Goal: Information Seeking & Learning: Learn about a topic

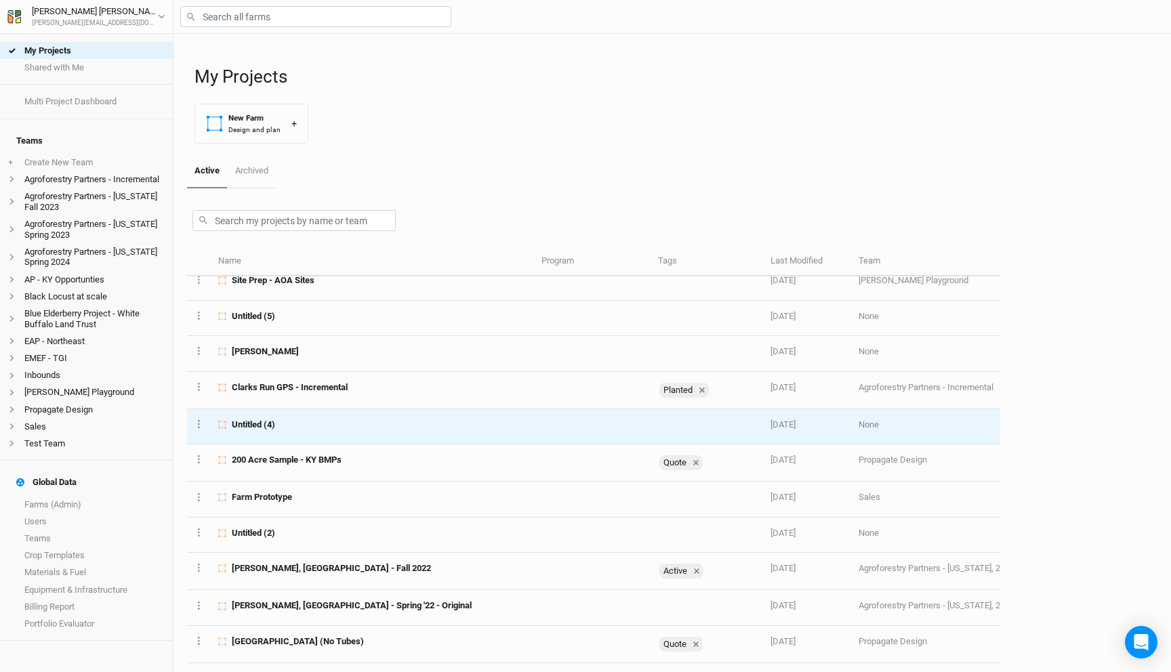
scroll to position [177, 0]
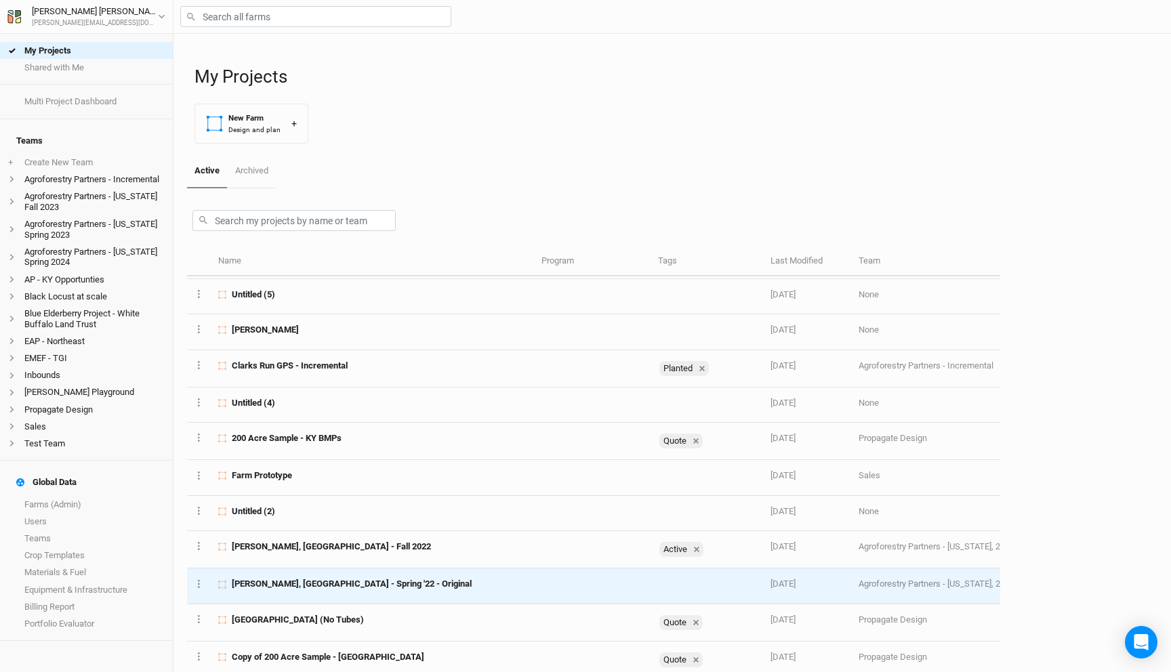
click at [320, 585] on span "[PERSON_NAME], [GEOGRAPHIC_DATA] - Spring '22 - Original" at bounding box center [352, 584] width 240 height 12
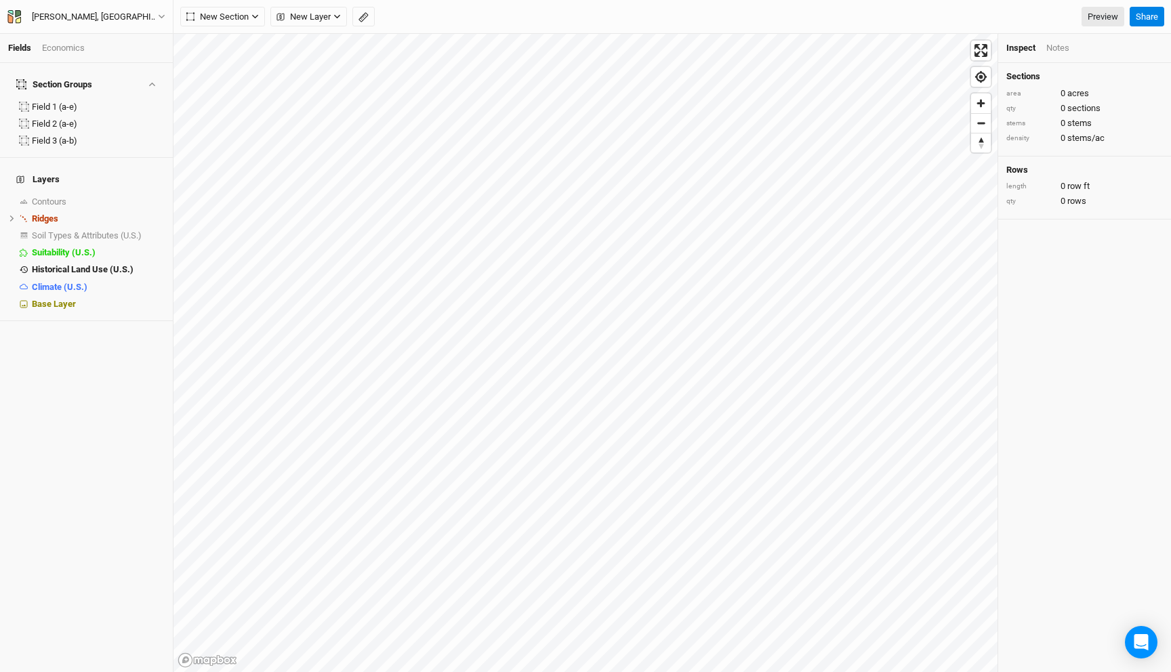
click at [62, 40] on div "Fields Economics" at bounding box center [86, 48] width 173 height 29
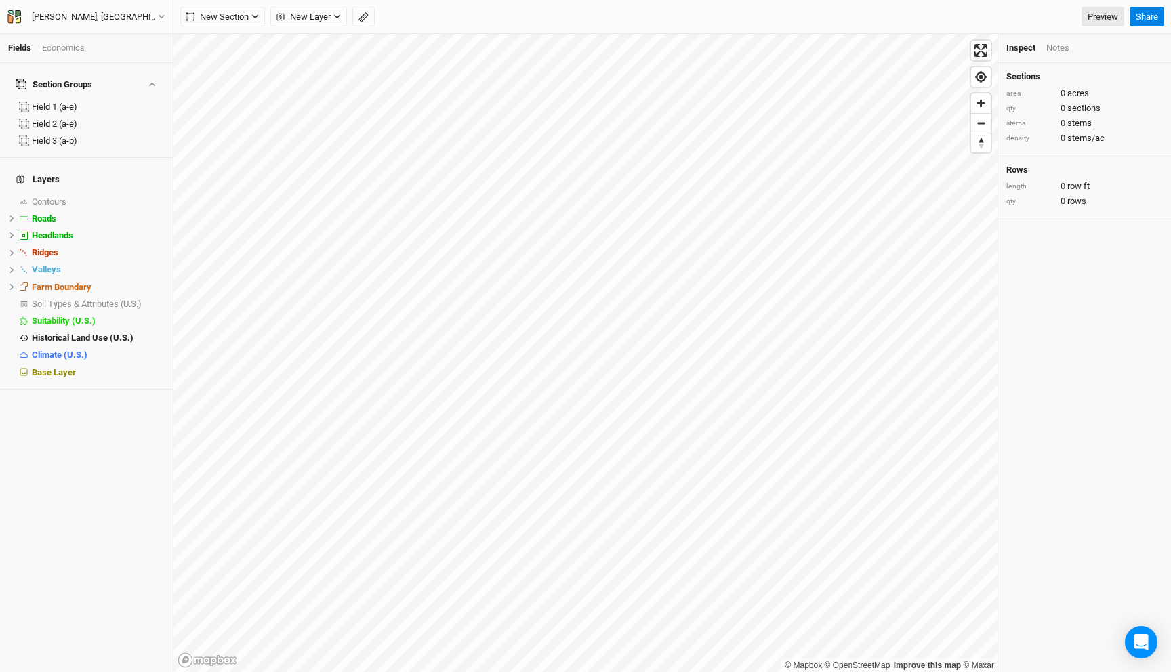
click at [62, 47] on div "Economics" at bounding box center [63, 48] width 43 height 12
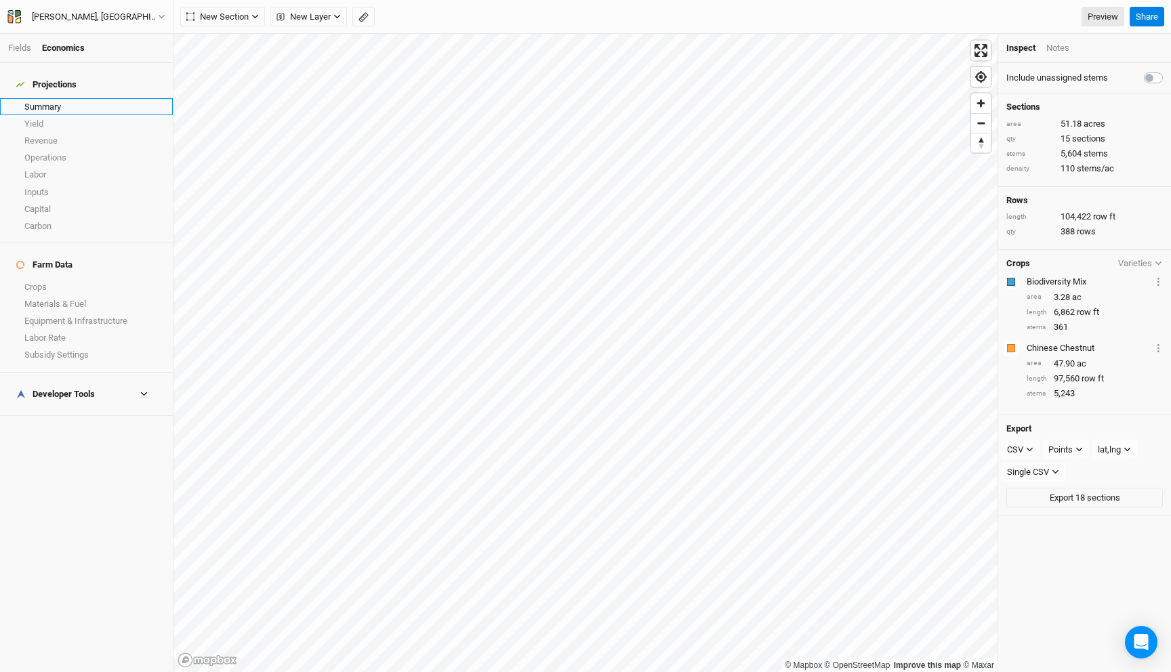
click at [58, 98] on link "Summary" at bounding box center [86, 106] width 173 height 17
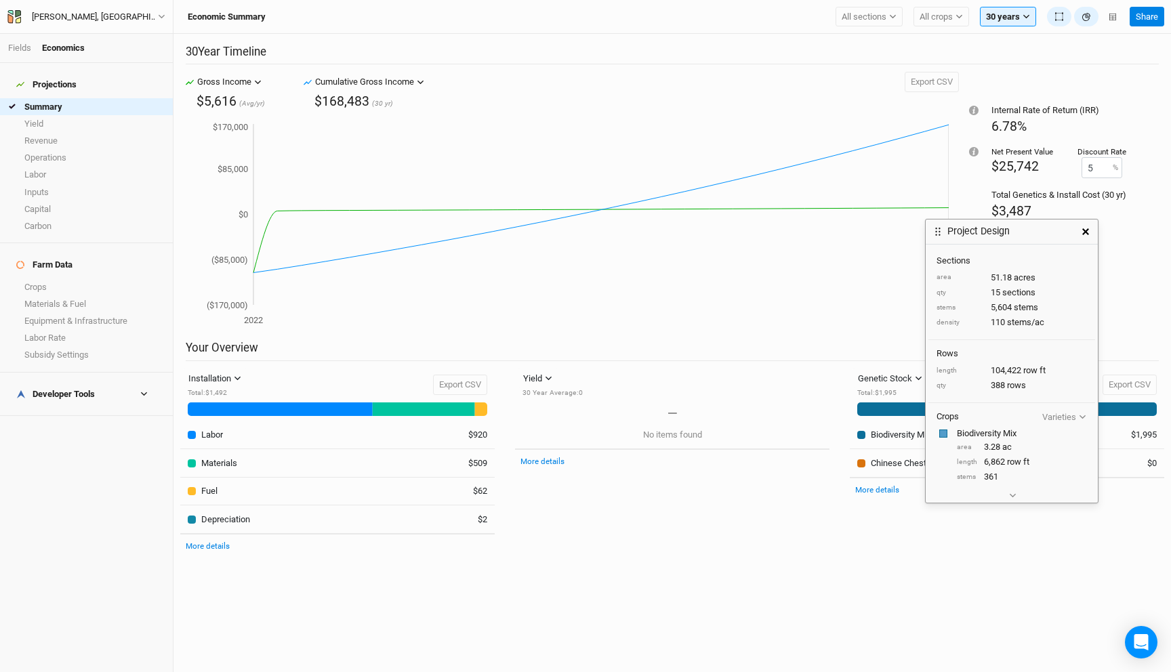
drag, startPoint x: 994, startPoint y: 119, endPoint x: 967, endPoint y: 289, distance: 172.9
click at [968, 237] on h3 "Project Design" at bounding box center [978, 232] width 62 height 12
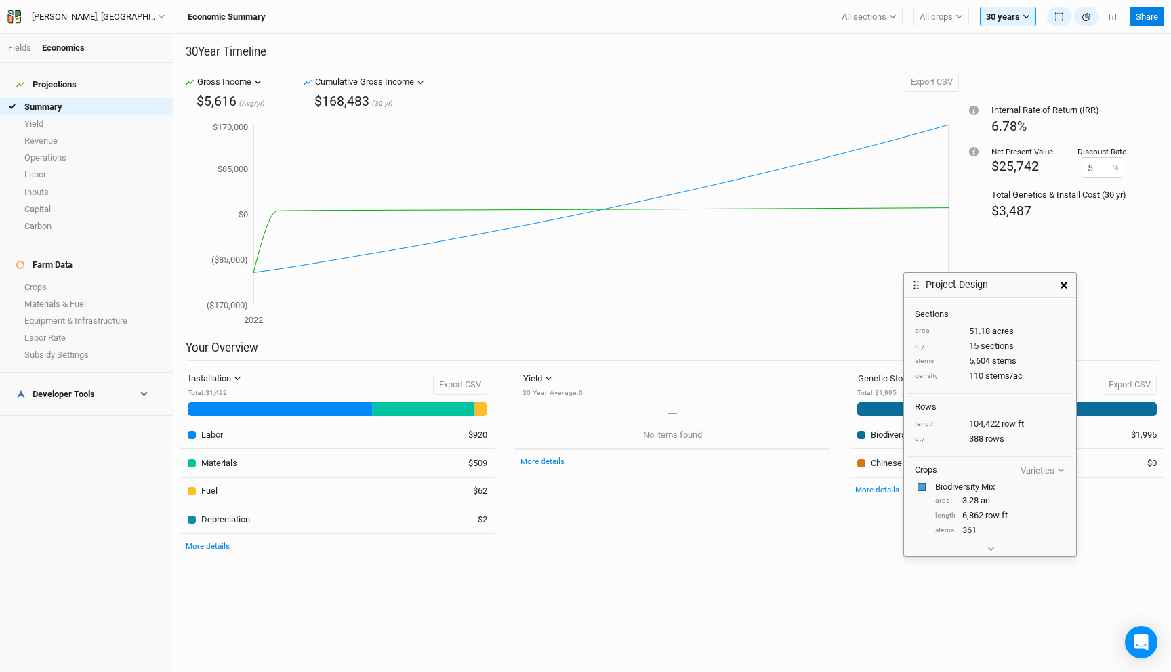
click at [113, 8] on div "[PERSON_NAME], [GEOGRAPHIC_DATA] - Spring '22 - Original Back Project Settings …" at bounding box center [86, 17] width 173 height 34
click at [112, 14] on div "[PERSON_NAME], [GEOGRAPHIC_DATA] - Spring '22 - Original" at bounding box center [95, 17] width 126 height 14
click at [109, 34] on button "Back" at bounding box center [112, 38] width 107 height 18
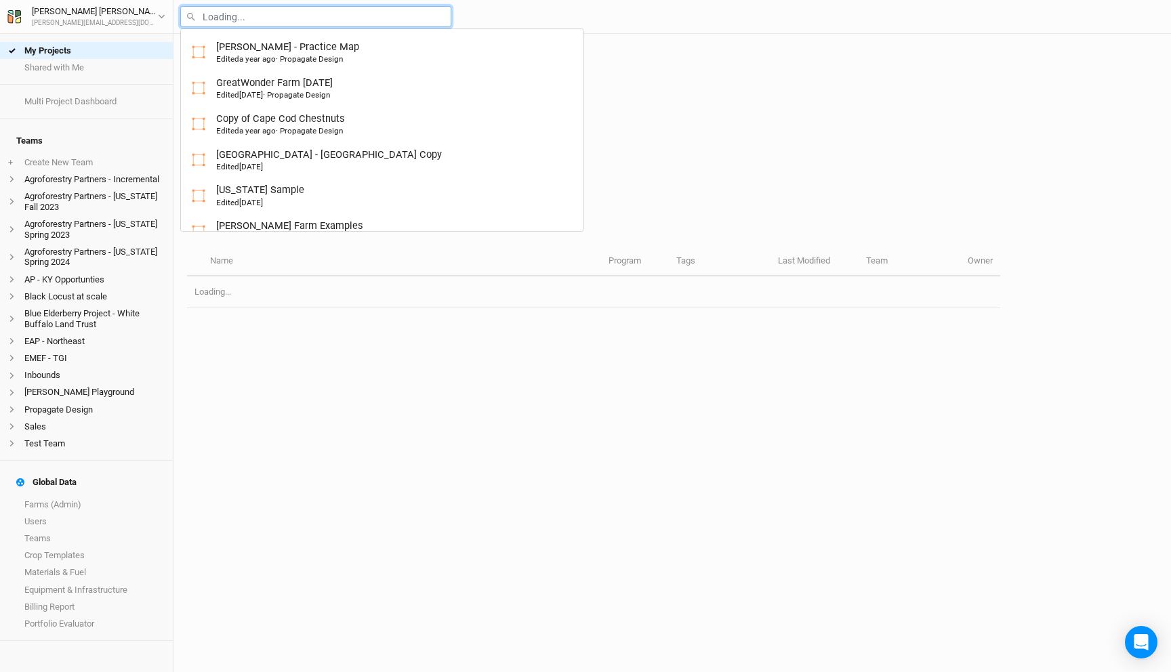
click at [274, 13] on input "text" at bounding box center [315, 16] width 271 height 21
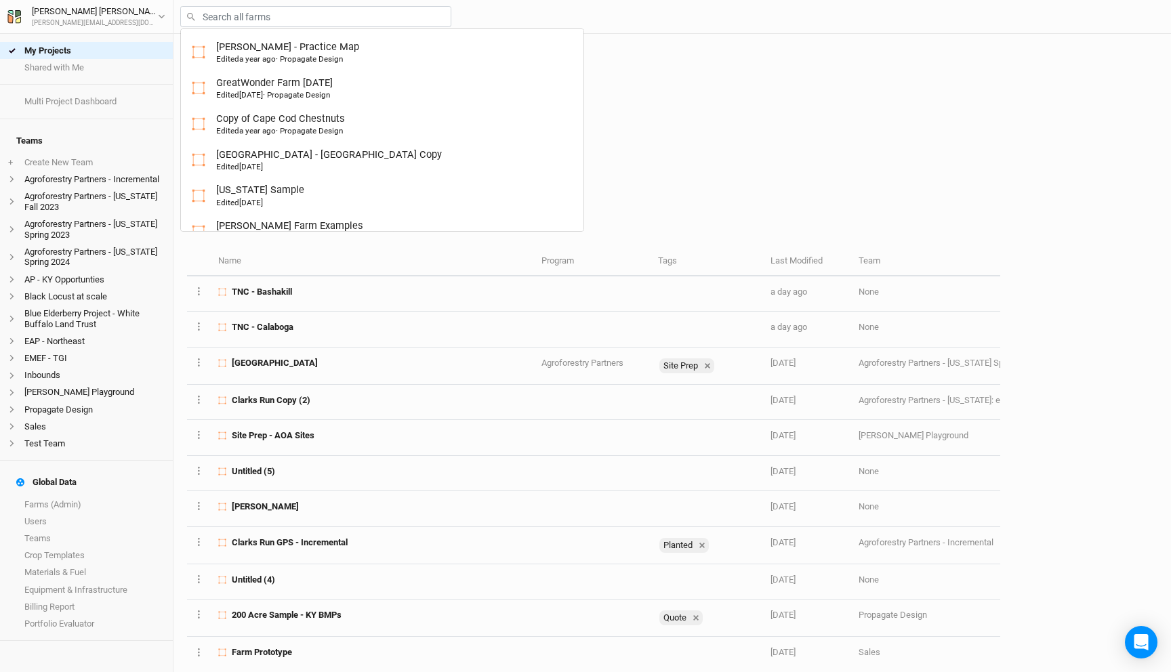
click at [604, 218] on div at bounding box center [593, 217] width 813 height 59
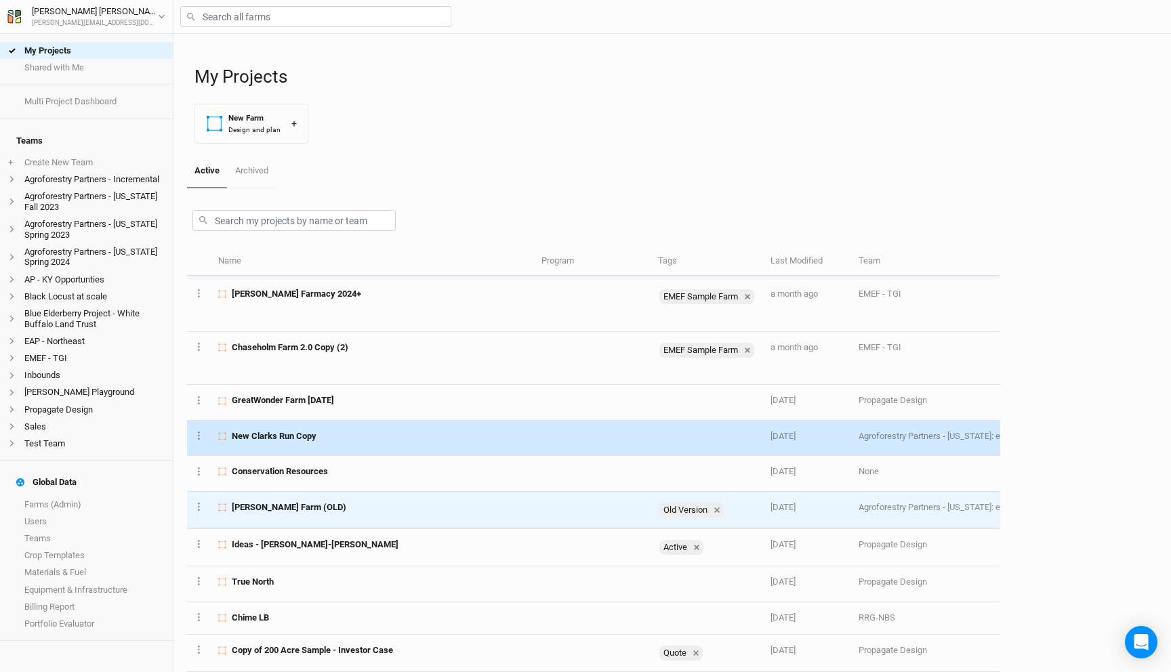
scroll to position [581, 0]
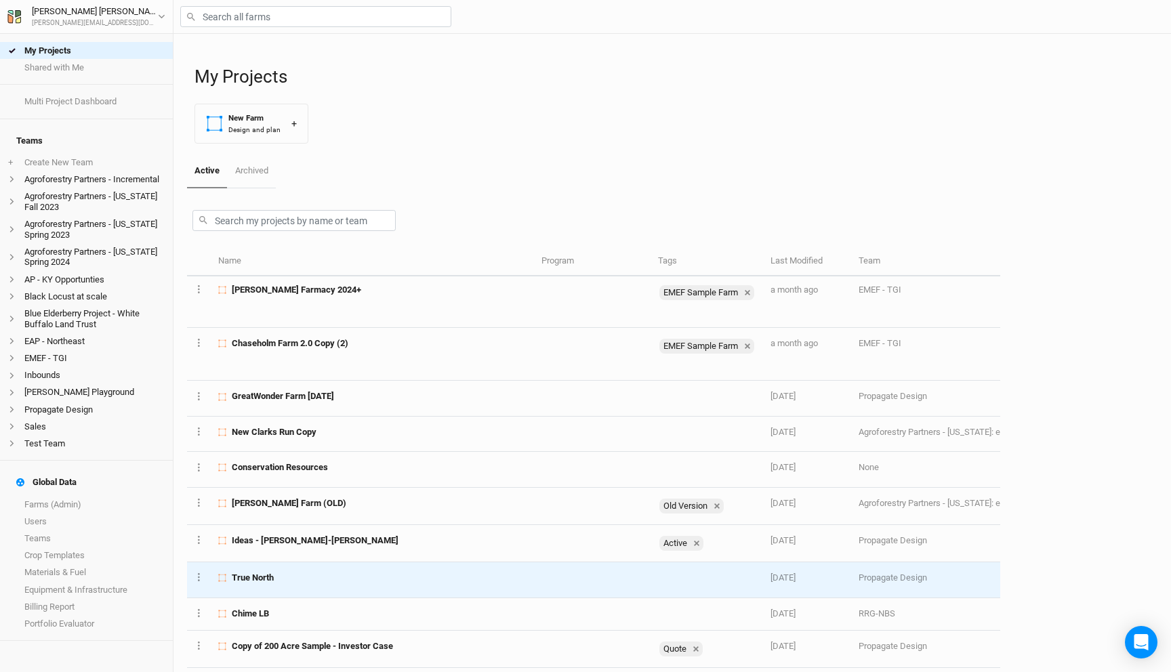
click at [432, 585] on td "True North" at bounding box center [372, 579] width 323 height 35
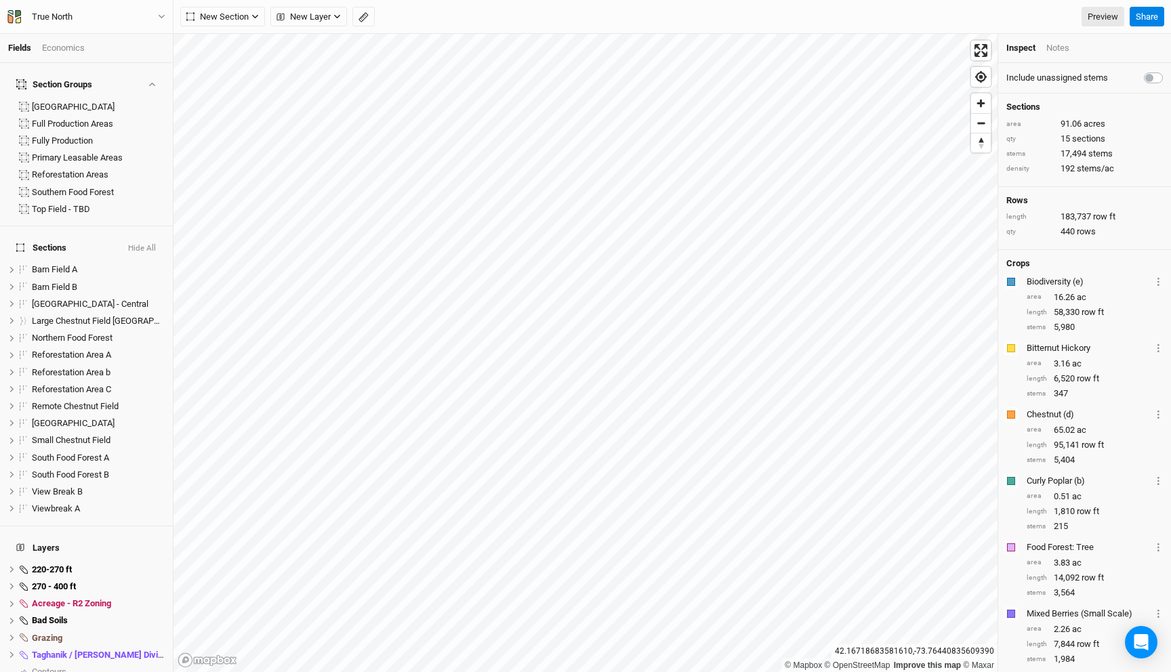
click at [75, 46] on div "Economics" at bounding box center [63, 48] width 43 height 12
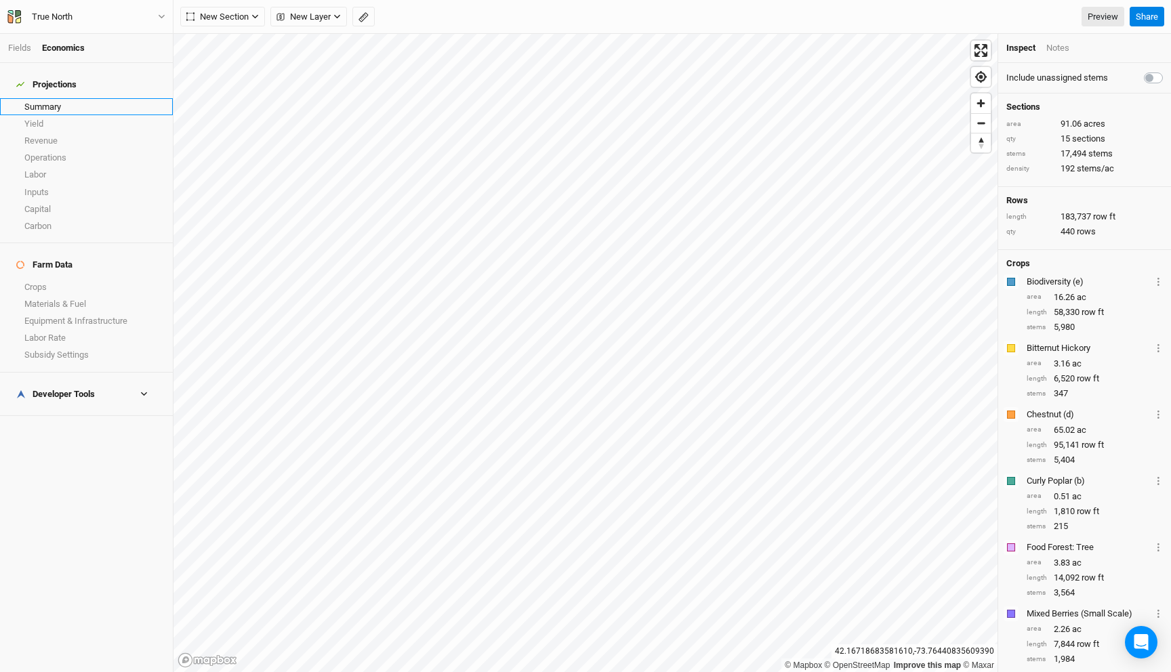
click at [71, 102] on link "Summary" at bounding box center [86, 106] width 173 height 17
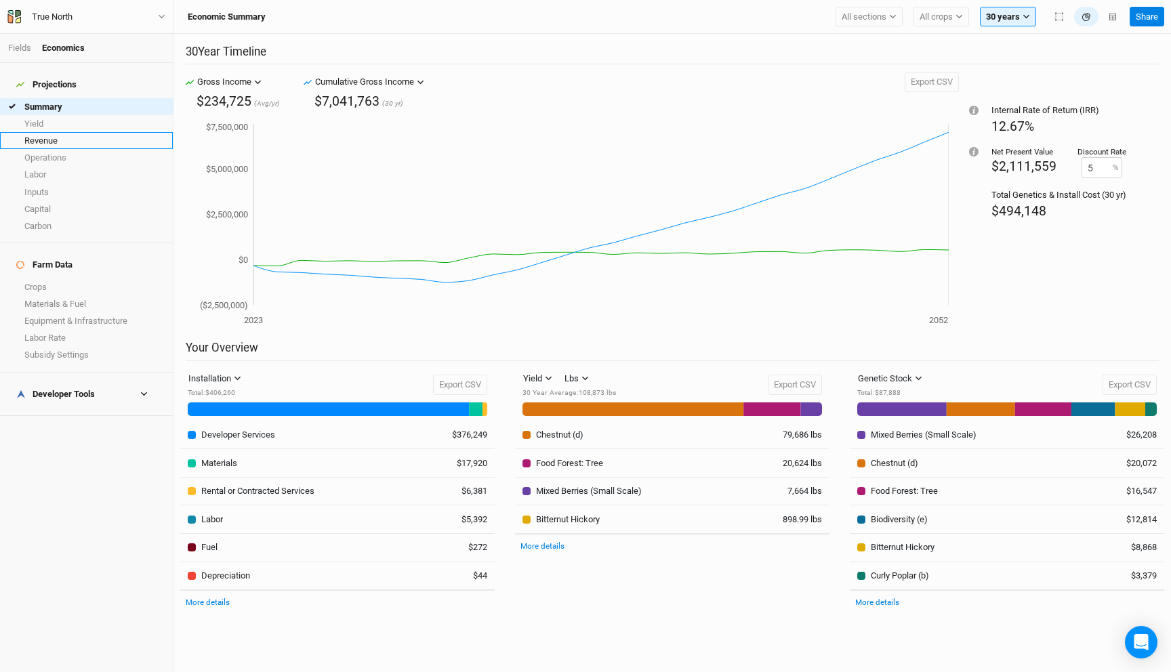
click at [60, 132] on link "Revenue" at bounding box center [86, 140] width 173 height 17
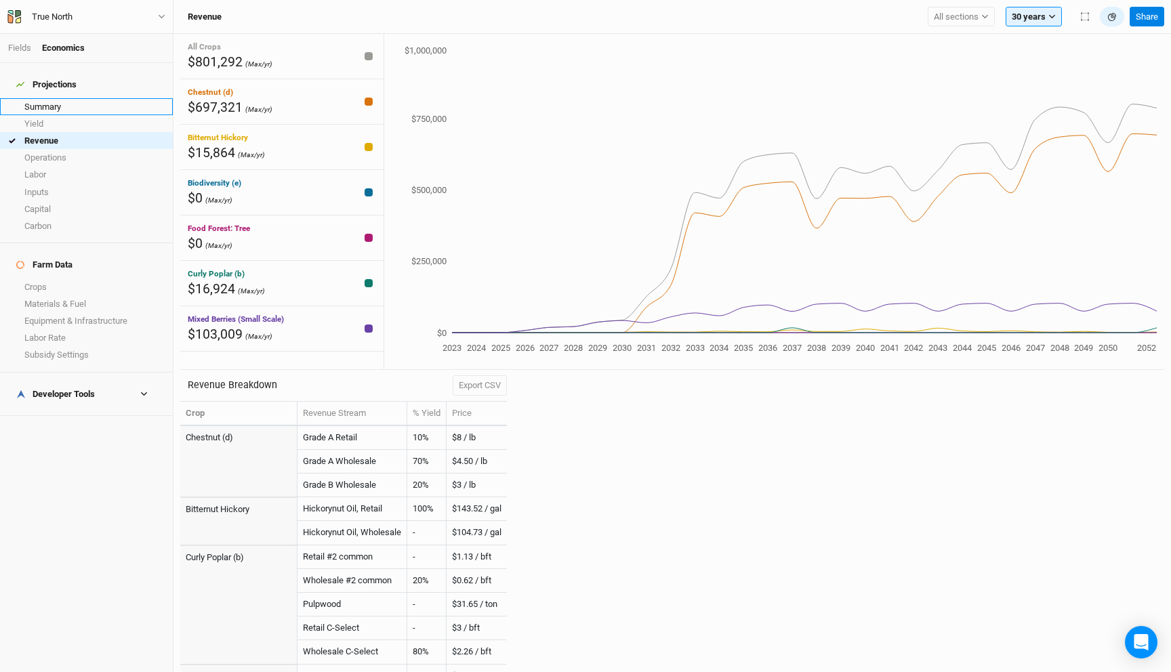
click at [68, 100] on link "Summary" at bounding box center [86, 106] width 173 height 17
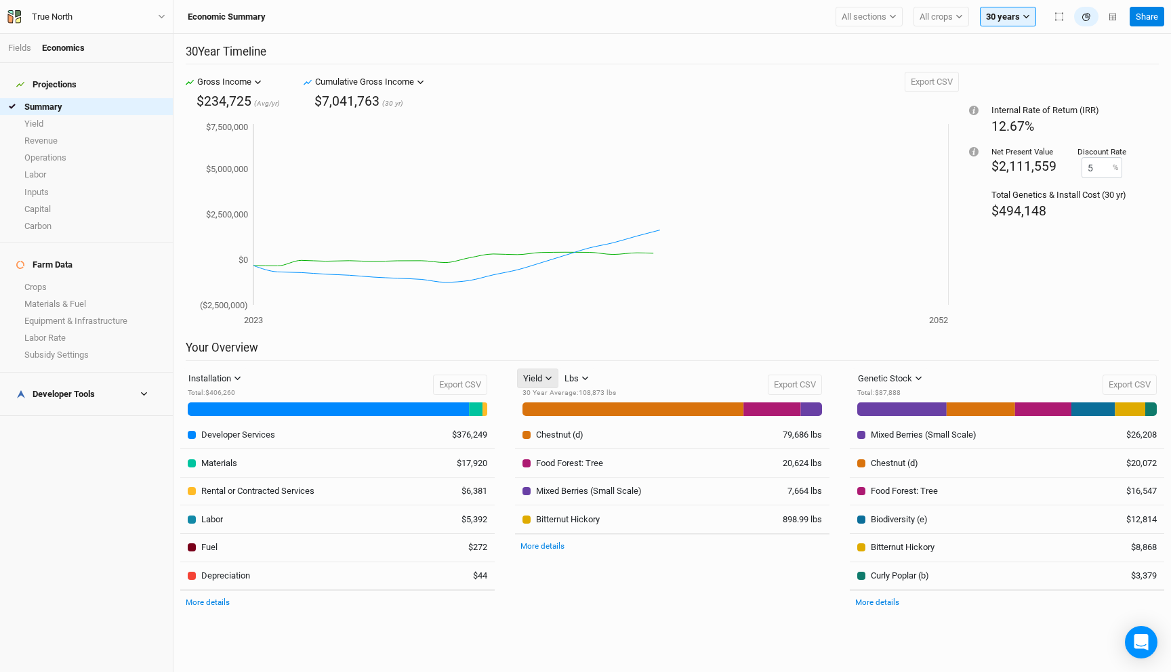
click at [549, 377] on icon "button" at bounding box center [548, 378] width 7 height 7
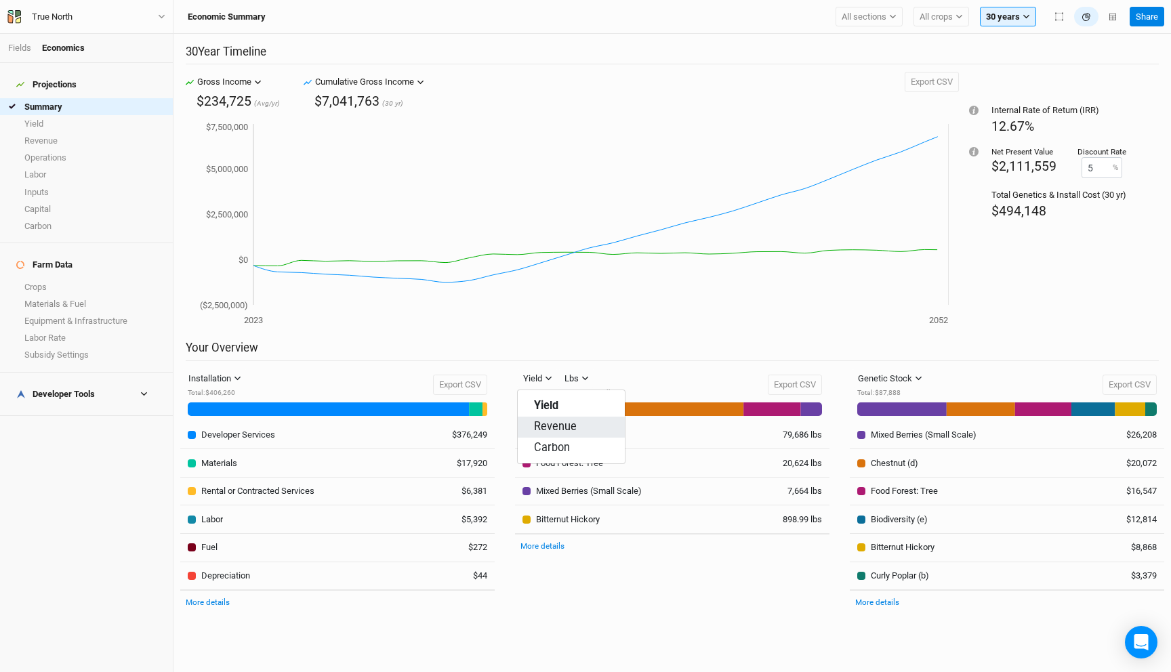
click at [565, 425] on span "Revenue" at bounding box center [555, 427] width 43 height 16
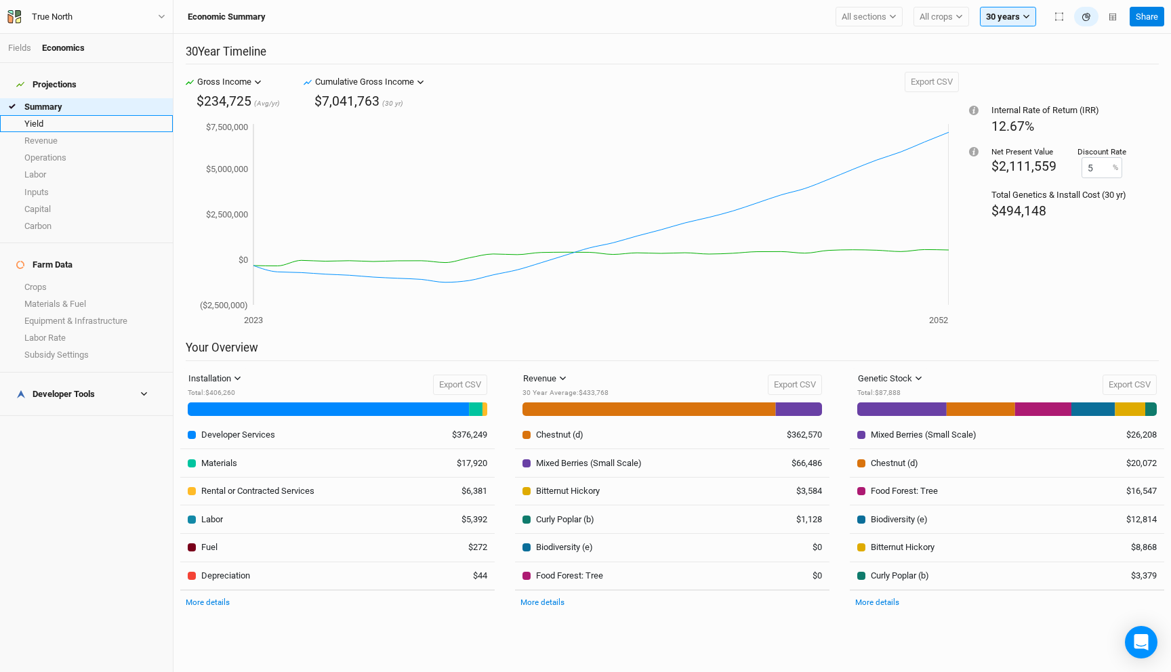
click at [49, 116] on link "Yield" at bounding box center [86, 123] width 173 height 17
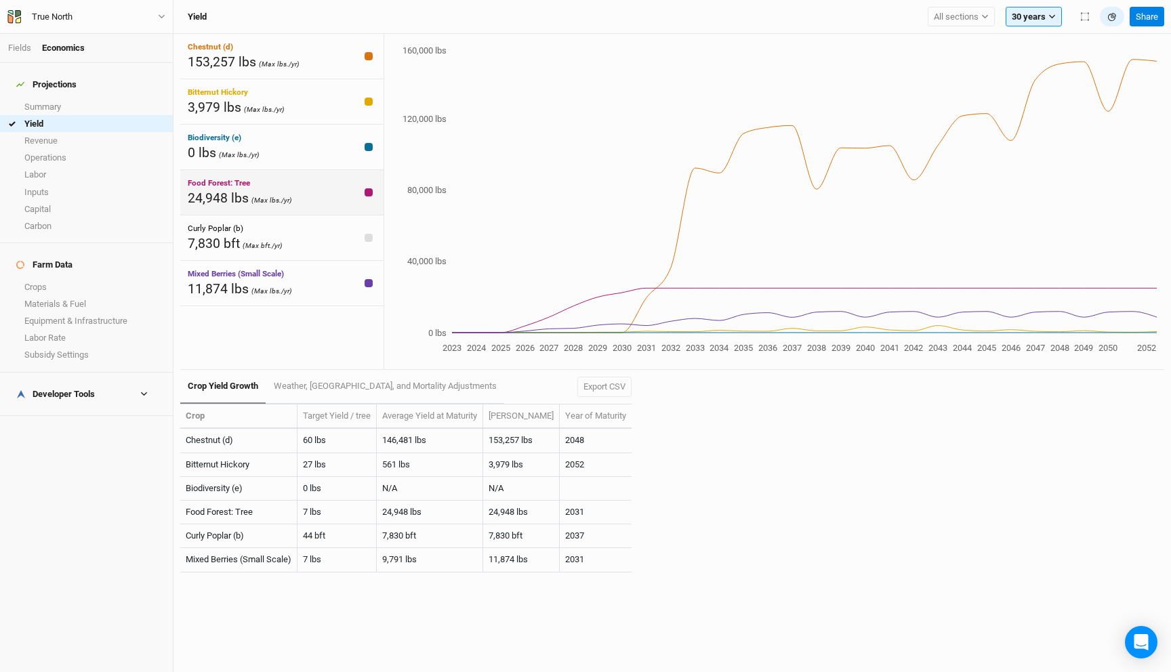
click at [295, 195] on div "Food Forest: Tree 24,948 lbs (Max lbs./yr)" at bounding box center [281, 192] width 203 height 45
click at [294, 234] on div "[PERSON_NAME] (b) 7,830 bft (Max bft./yr)" at bounding box center [281, 237] width 203 height 45
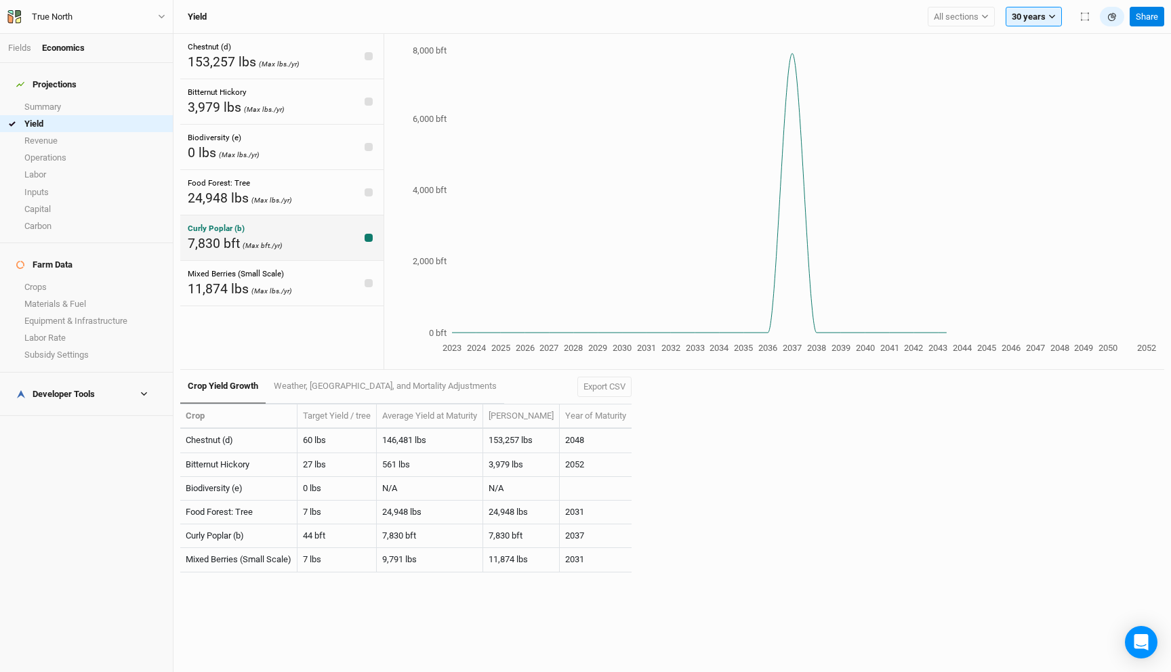
click at [304, 234] on div "[PERSON_NAME] (b) 7,830 bft (Max bft./yr)" at bounding box center [281, 237] width 203 height 45
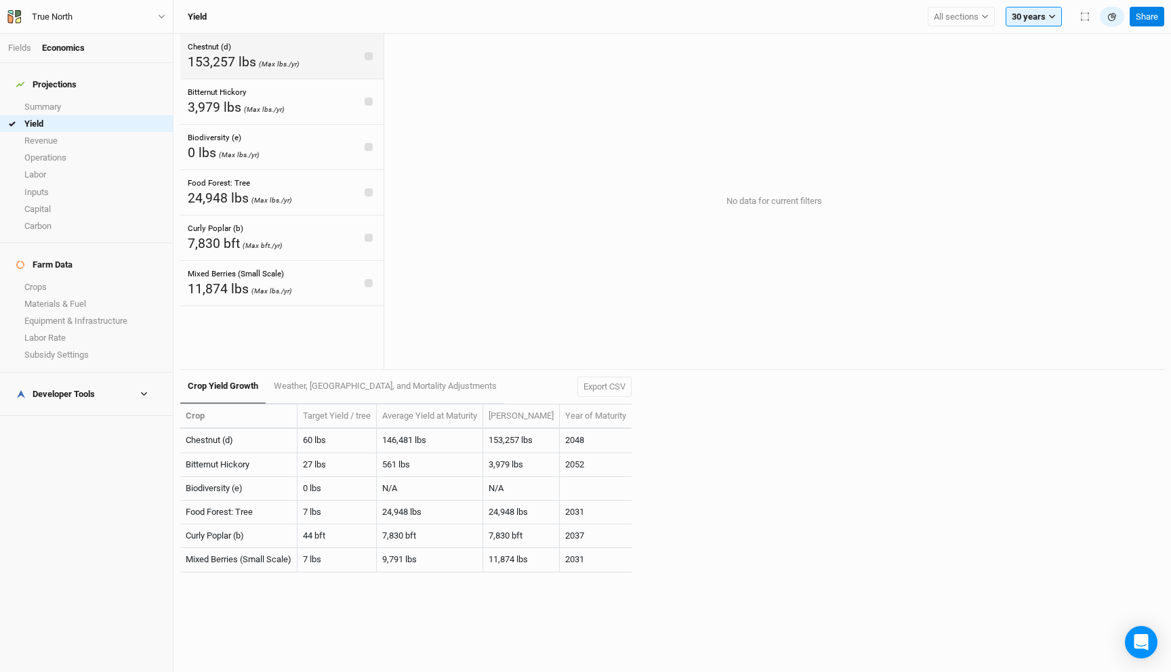
click at [288, 56] on div "153,257 lbs (Max lbs./yr)" at bounding box center [244, 62] width 112 height 18
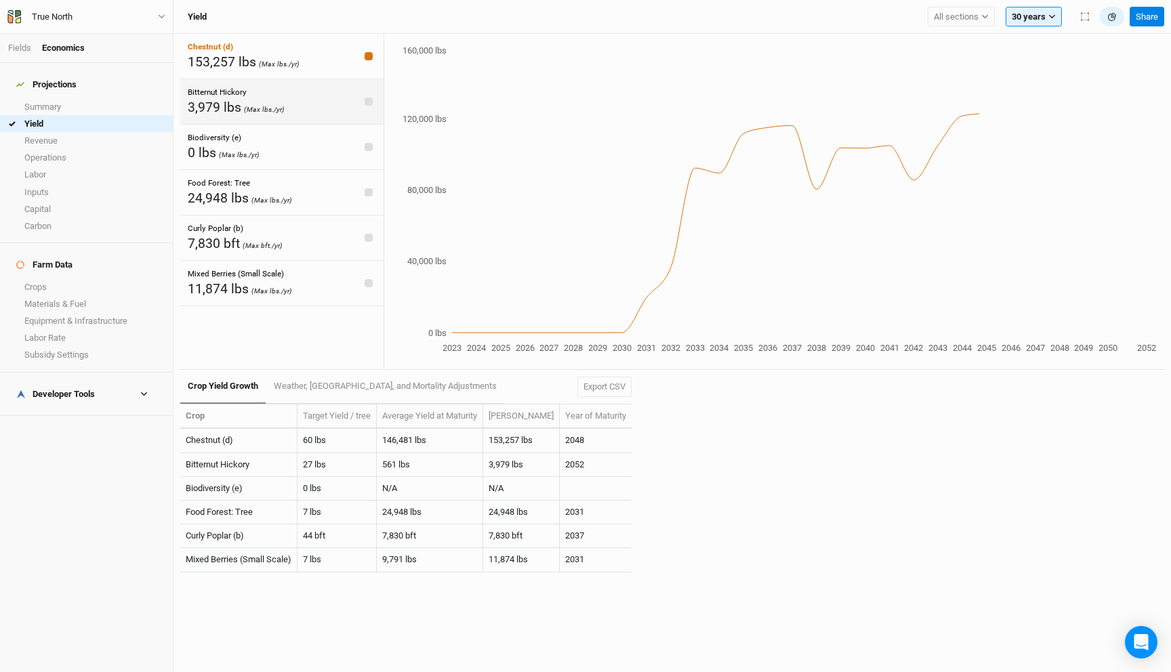
click at [289, 101] on div "Bitternut Hickory 3,979 lbs (Max lbs./yr)" at bounding box center [281, 101] width 203 height 45
click at [956, 28] on div "Yield All sections Filter by section group Barn Field Full Production Areas Ful…" at bounding box center [671, 17] width 997 height 34
click at [956, 14] on span "All sections" at bounding box center [956, 17] width 45 height 14
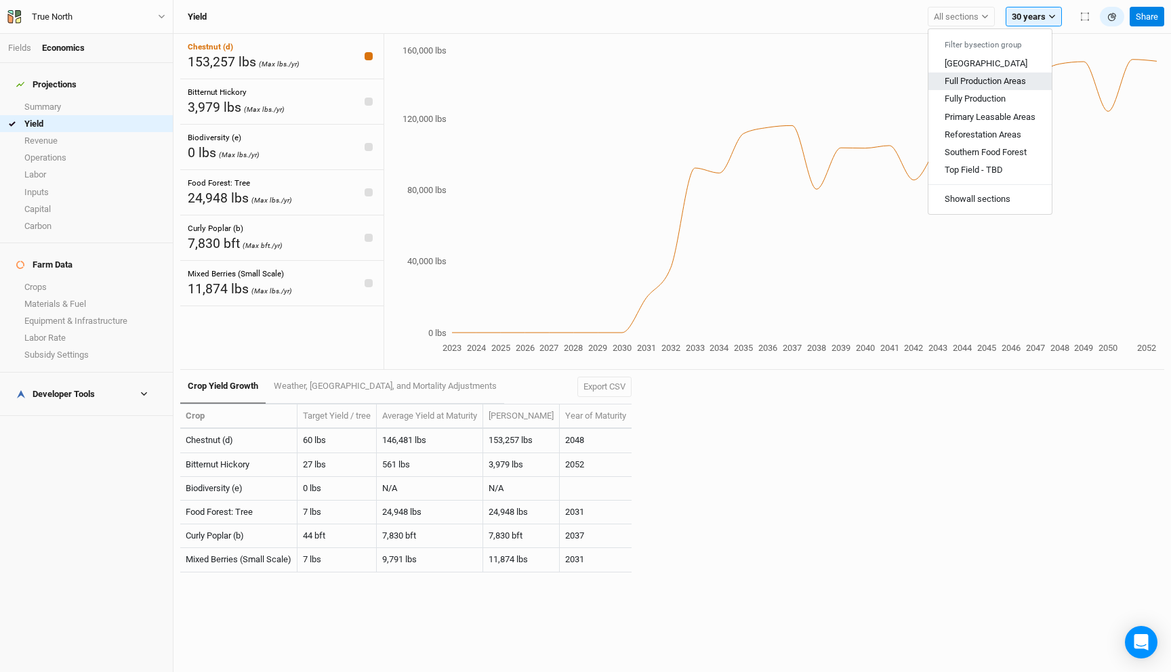
click at [991, 82] on span "Full Production Areas" at bounding box center [985, 81] width 81 height 10
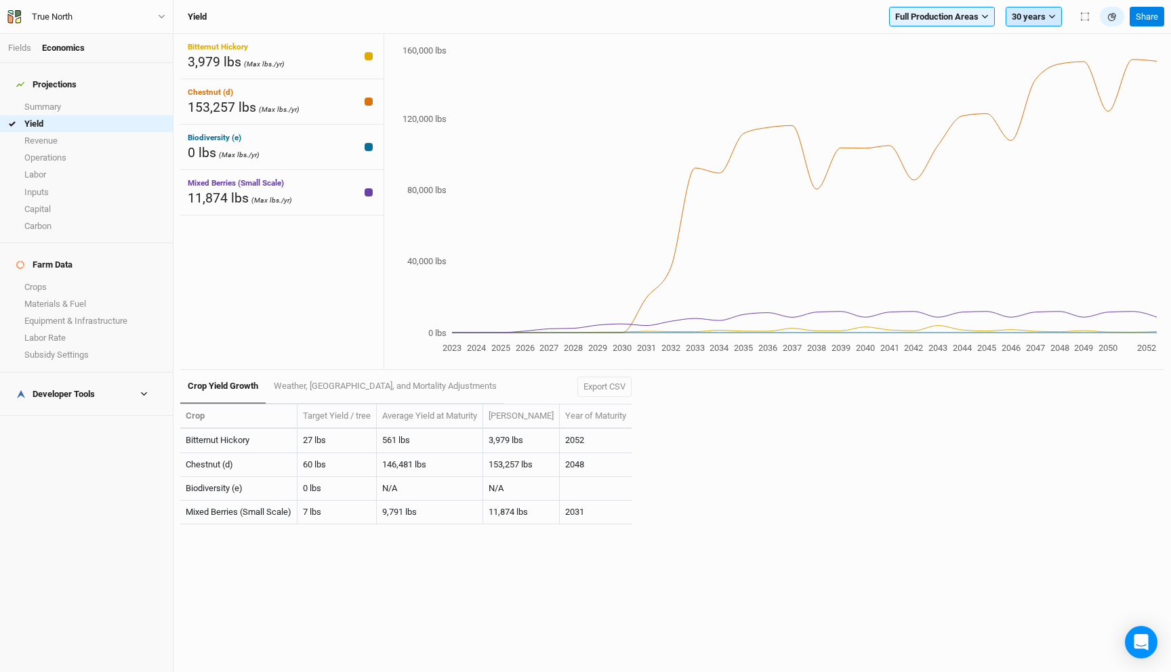
click at [1052, 7] on button "30 years" at bounding box center [1034, 17] width 56 height 20
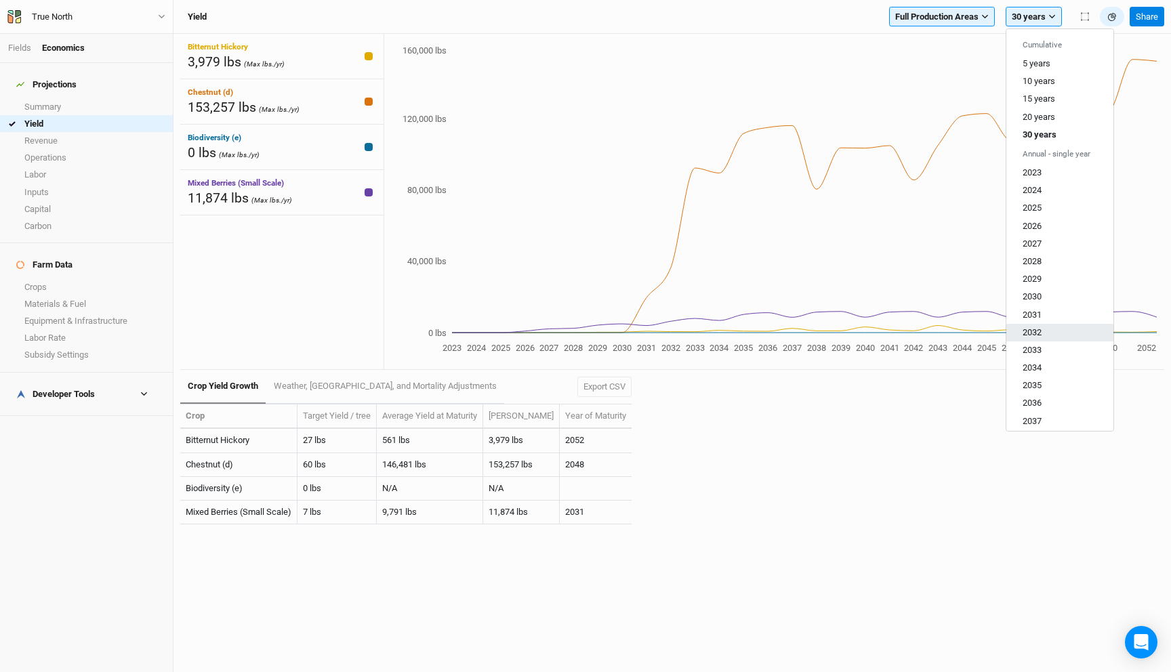
click at [1039, 329] on span "2032" at bounding box center [1032, 332] width 19 height 10
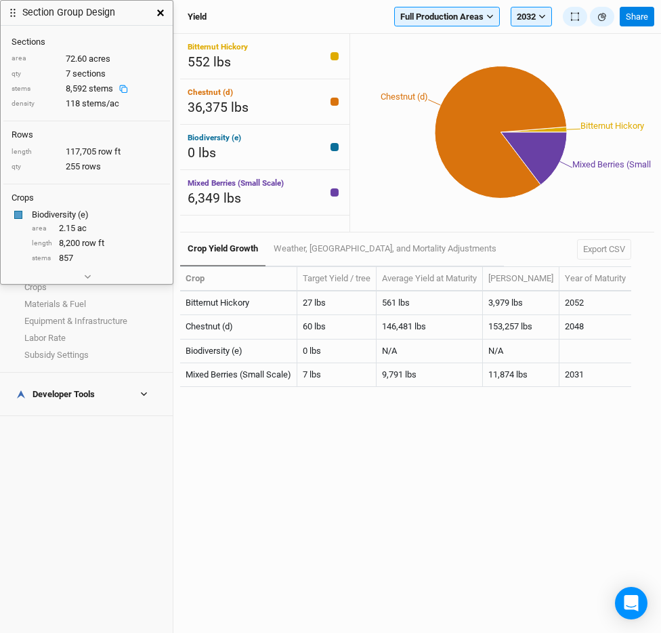
drag, startPoint x: 470, startPoint y: 117, endPoint x: 49, endPoint y: 12, distance: 432.9
click at [49, 12] on h3 "Section Group Design" at bounding box center [68, 13] width 93 height 12
click at [85, 280] on button "button" at bounding box center [87, 277] width 22 height 14
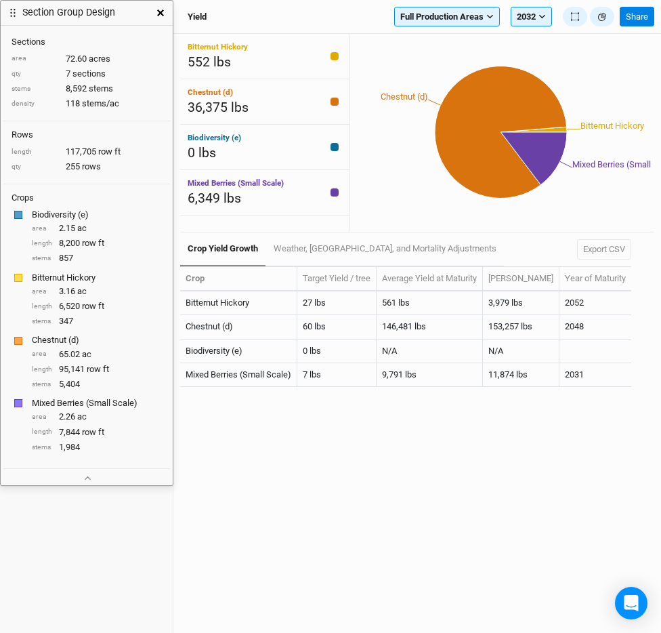
click at [98, 10] on h3 "Section Group Design" at bounding box center [68, 13] width 93 height 12
click at [434, 15] on span "Full Production Areas" at bounding box center [441, 17] width 83 height 14
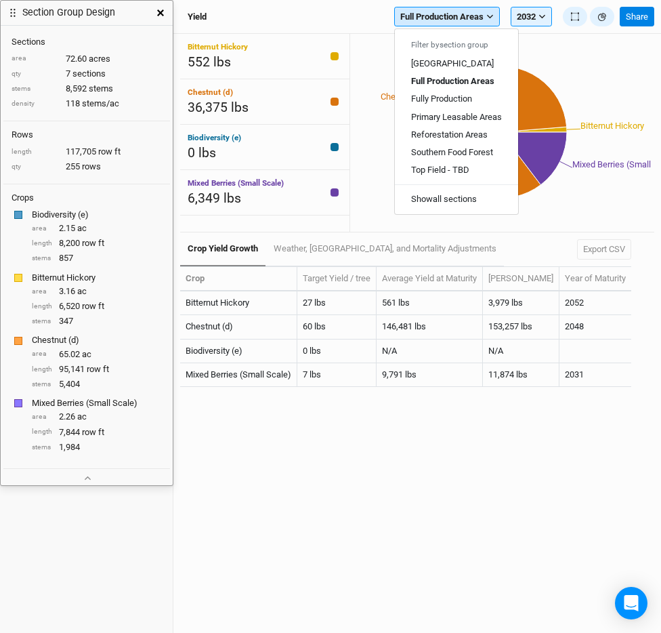
click at [445, 16] on span "Full Production Areas" at bounding box center [441, 17] width 83 height 14
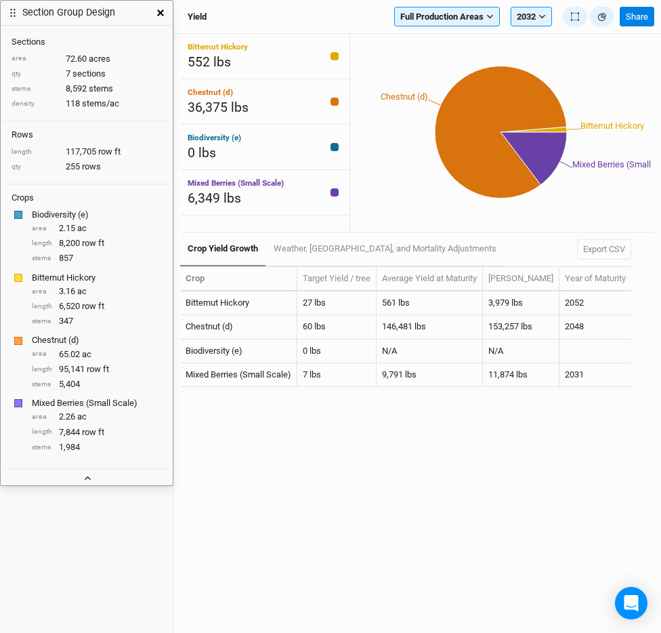
click at [85, 478] on icon "button" at bounding box center [88, 478] width 6 height 4
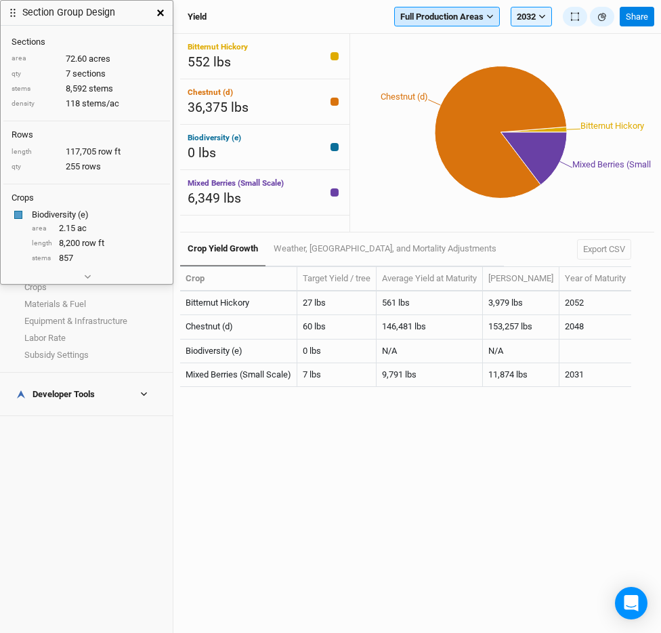
click at [480, 18] on span "Full Production Areas" at bounding box center [441, 17] width 83 height 14
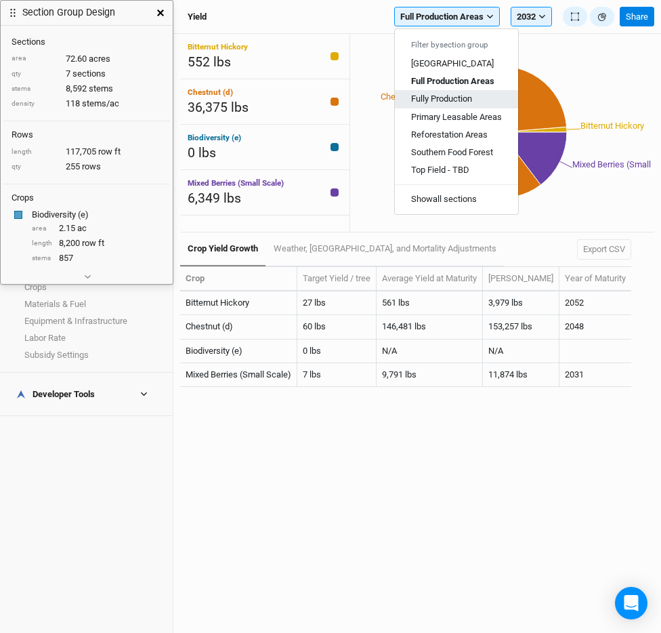
click at [459, 94] on span "Fully Production" at bounding box center [441, 99] width 61 height 10
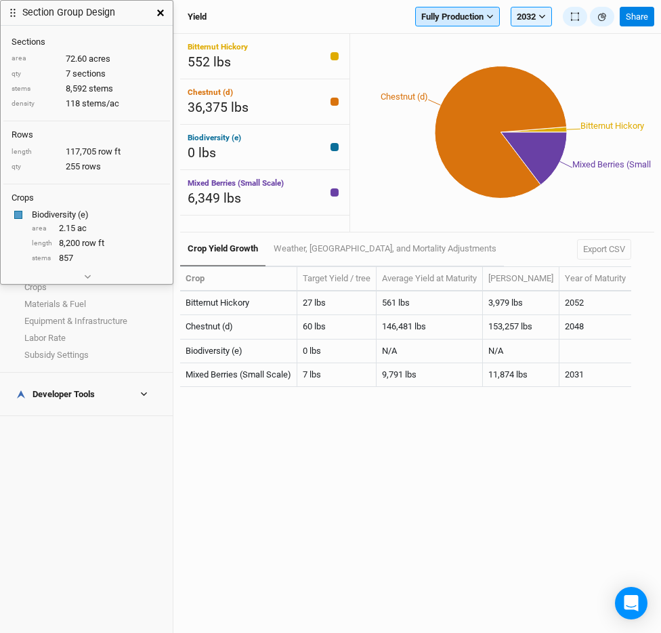
click at [453, 20] on span "Fully Production" at bounding box center [452, 17] width 62 height 14
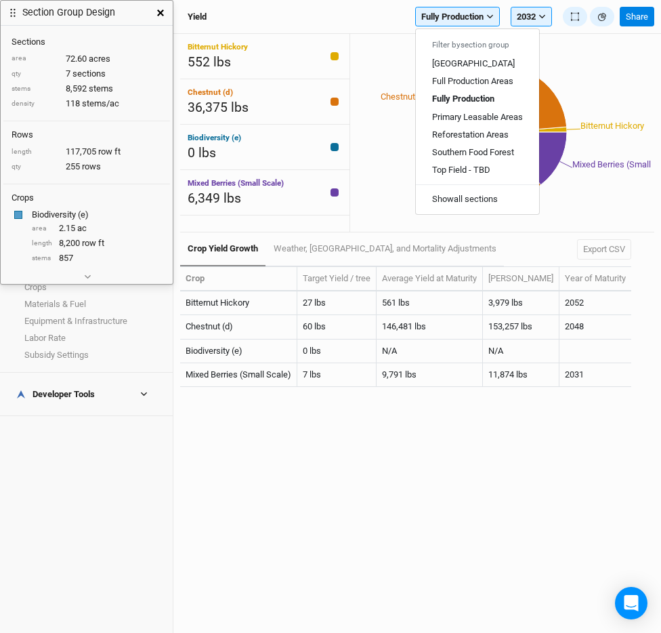
click at [157, 11] on icon "button" at bounding box center [160, 12] width 7 height 7
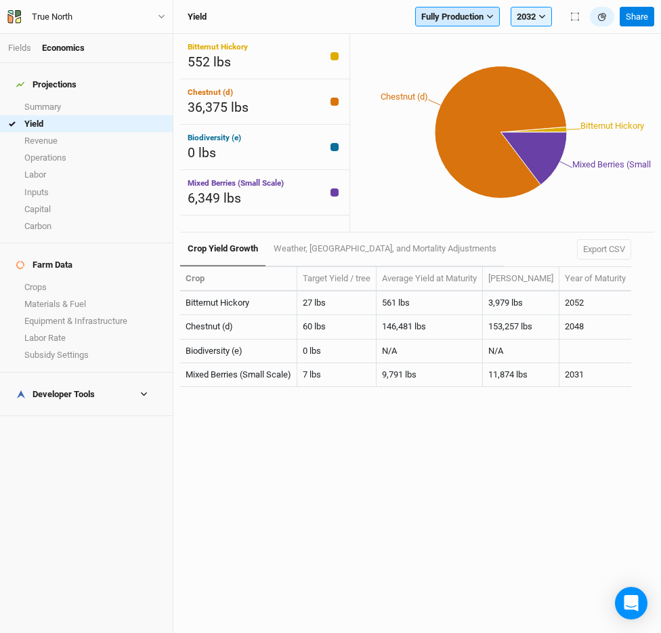
click at [483, 15] on button "Fully Production" at bounding box center [457, 17] width 85 height 20
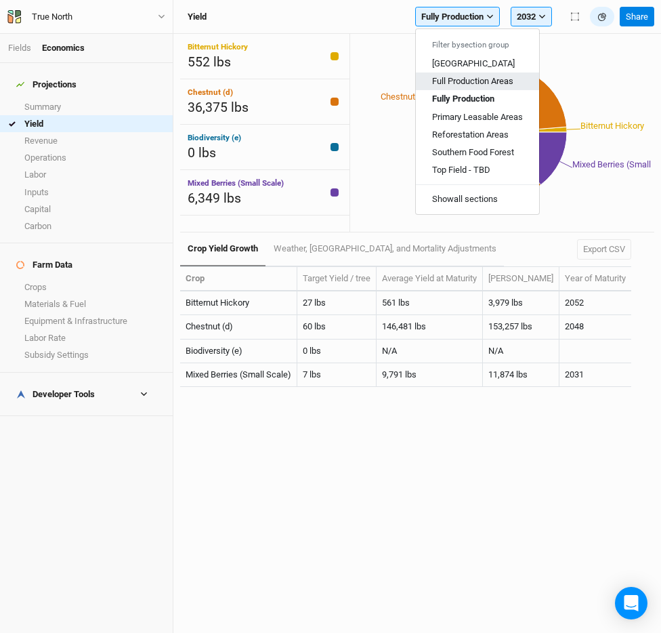
click at [482, 80] on span "Full Production Areas" at bounding box center [472, 81] width 81 height 10
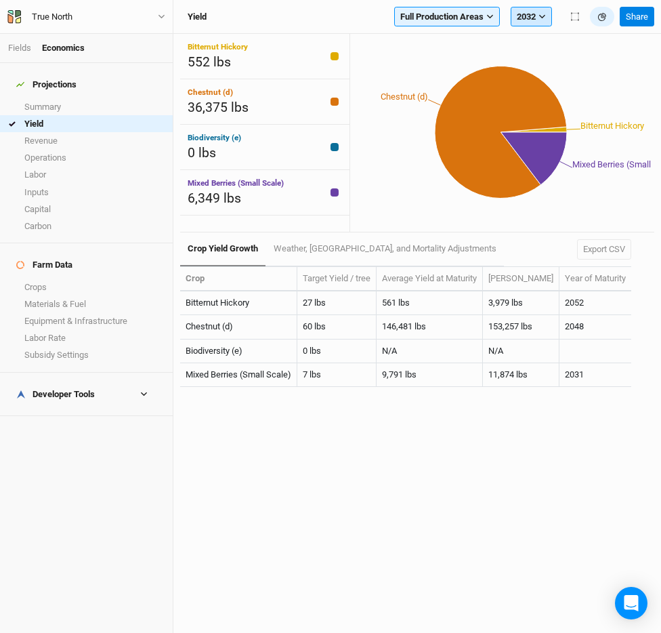
click at [532, 13] on button "2032" at bounding box center [531, 17] width 41 height 20
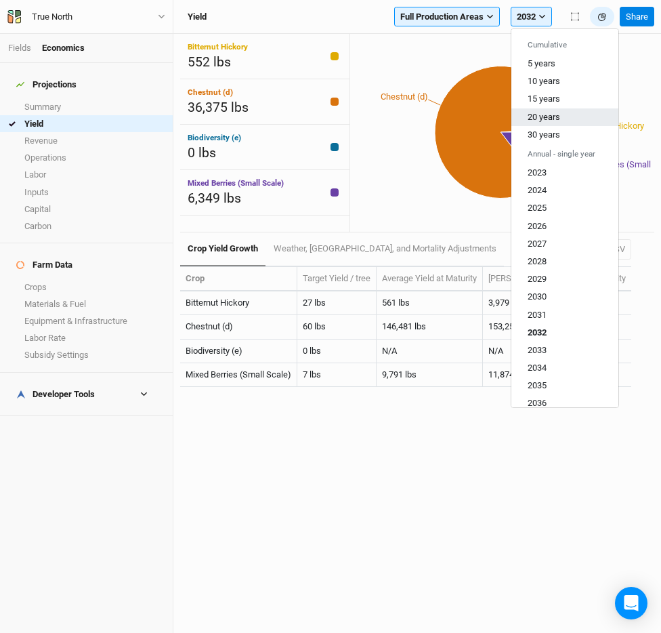
click at [554, 118] on span "20 years" at bounding box center [544, 116] width 33 height 10
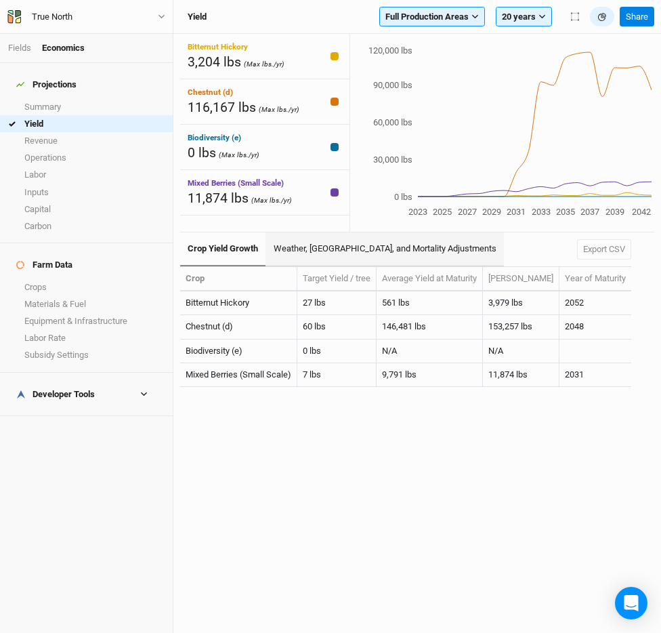
click at [398, 242] on link "Weather, [GEOGRAPHIC_DATA], and Mortality Adjustments" at bounding box center [385, 249] width 238 height 34
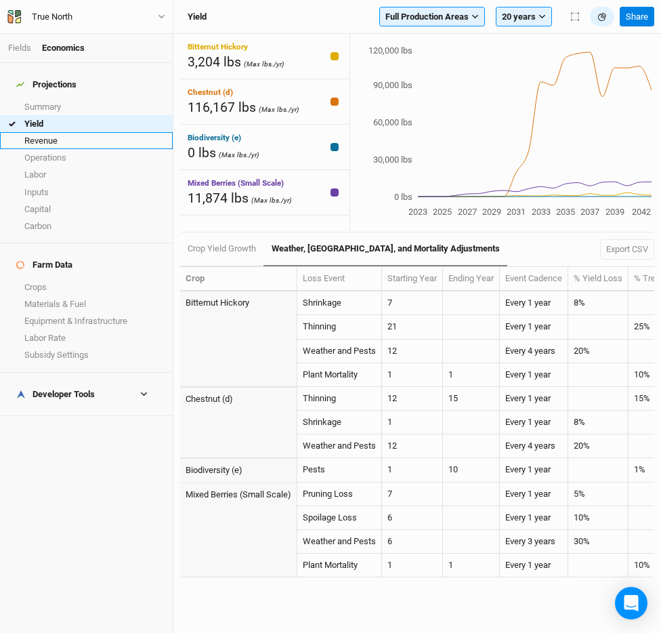
click at [68, 133] on link "Revenue" at bounding box center [86, 140] width 173 height 17
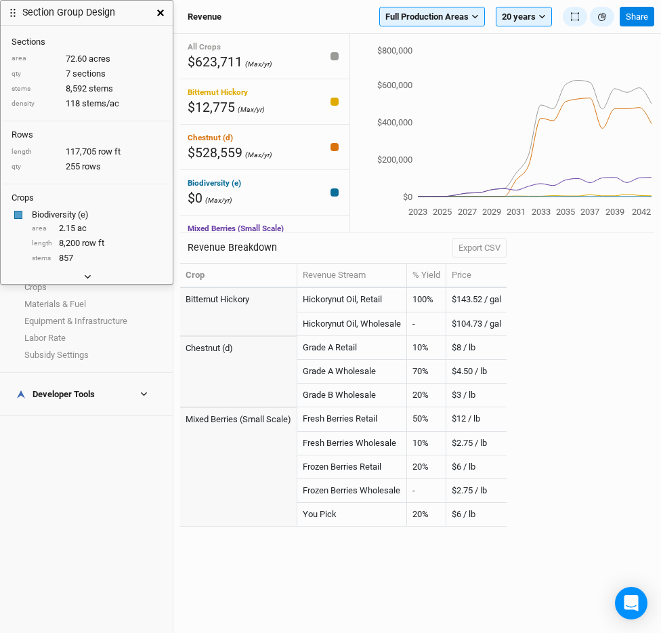
click at [80, 274] on button "button" at bounding box center [87, 277] width 22 height 14
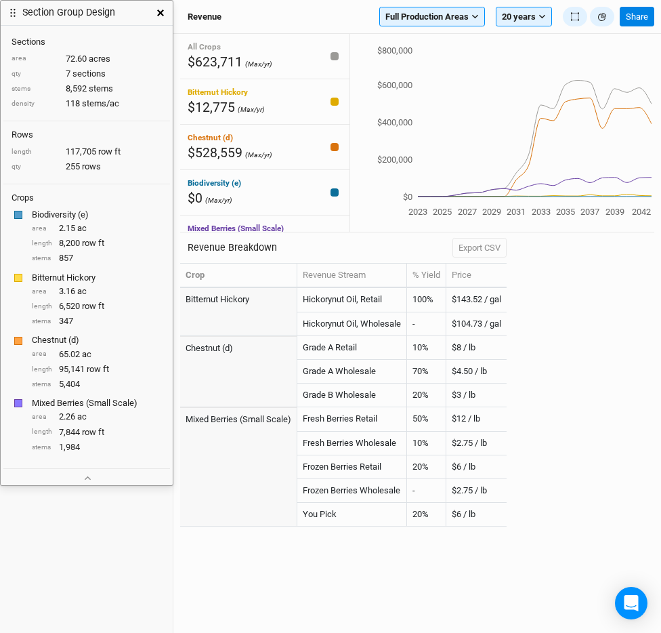
drag, startPoint x: 104, startPoint y: 13, endPoint x: 92, endPoint y: 10, distance: 12.5
click at [92, 10] on h3 "Section Group Design" at bounding box center [68, 13] width 93 height 12
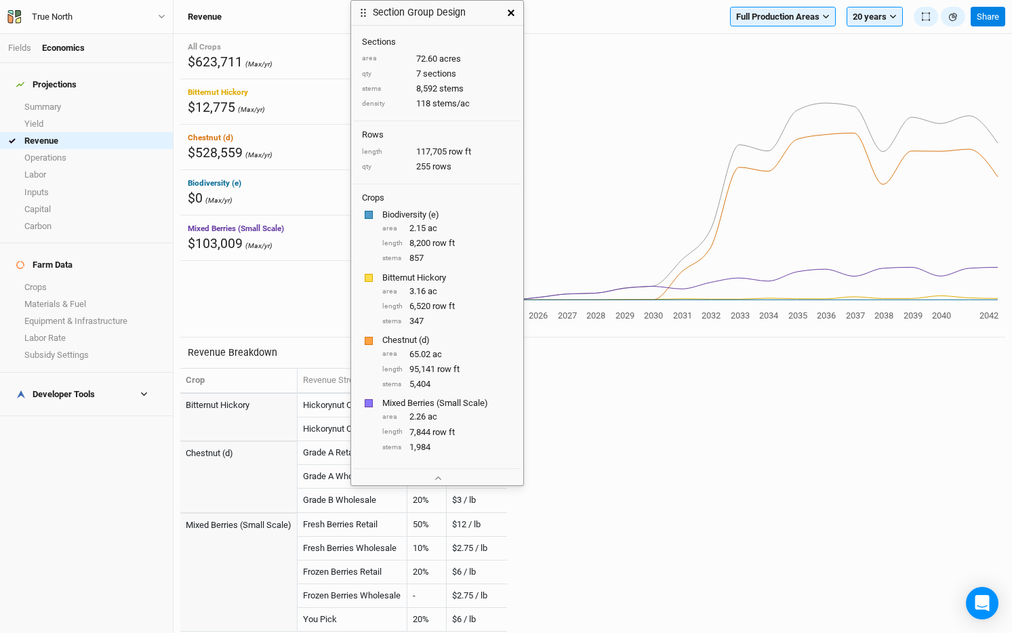
click at [510, 15] on icon "button" at bounding box center [511, 12] width 7 height 7
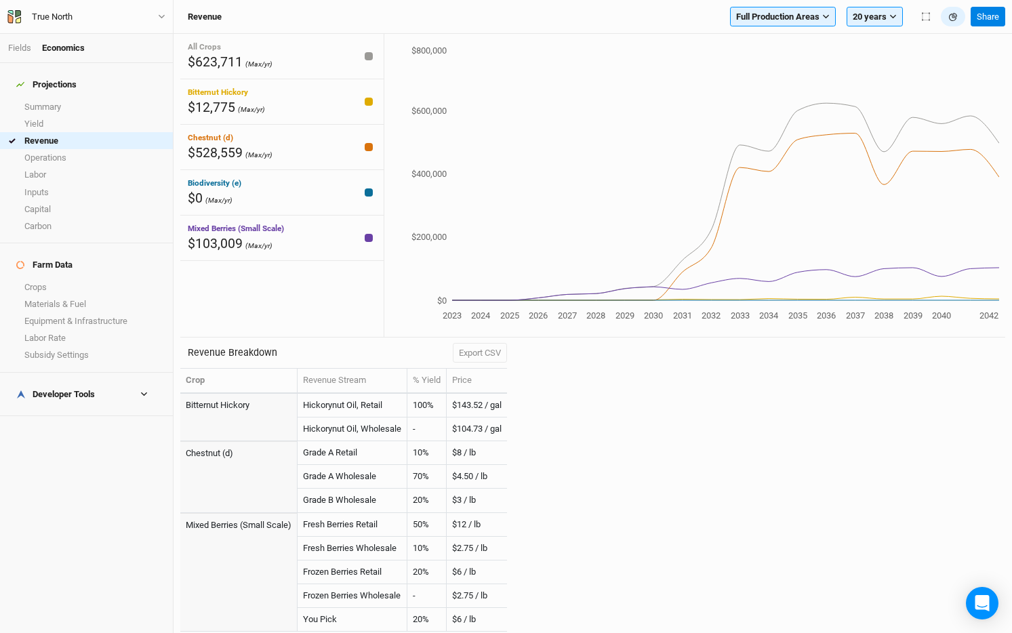
click at [1010, 119] on div "All Crops $623,711 (Max/yr) Bitternut Hickory $12,775 (Max/yr) Chestnut (d) $52…" at bounding box center [592, 333] width 838 height 599
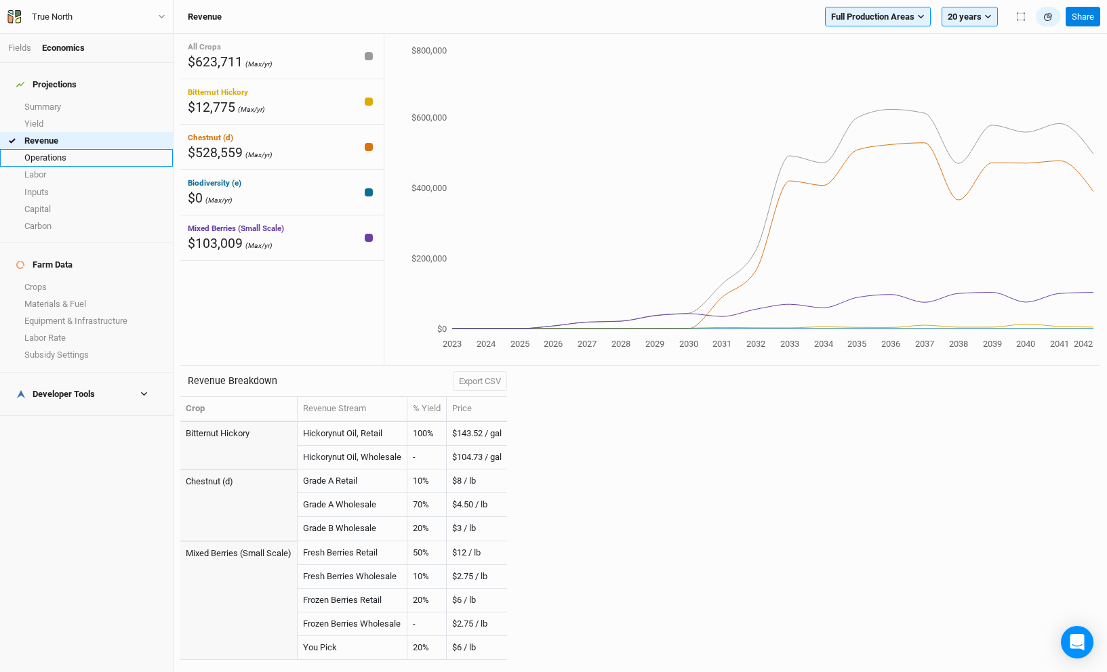
click at [62, 151] on link "Operations" at bounding box center [86, 157] width 173 height 17
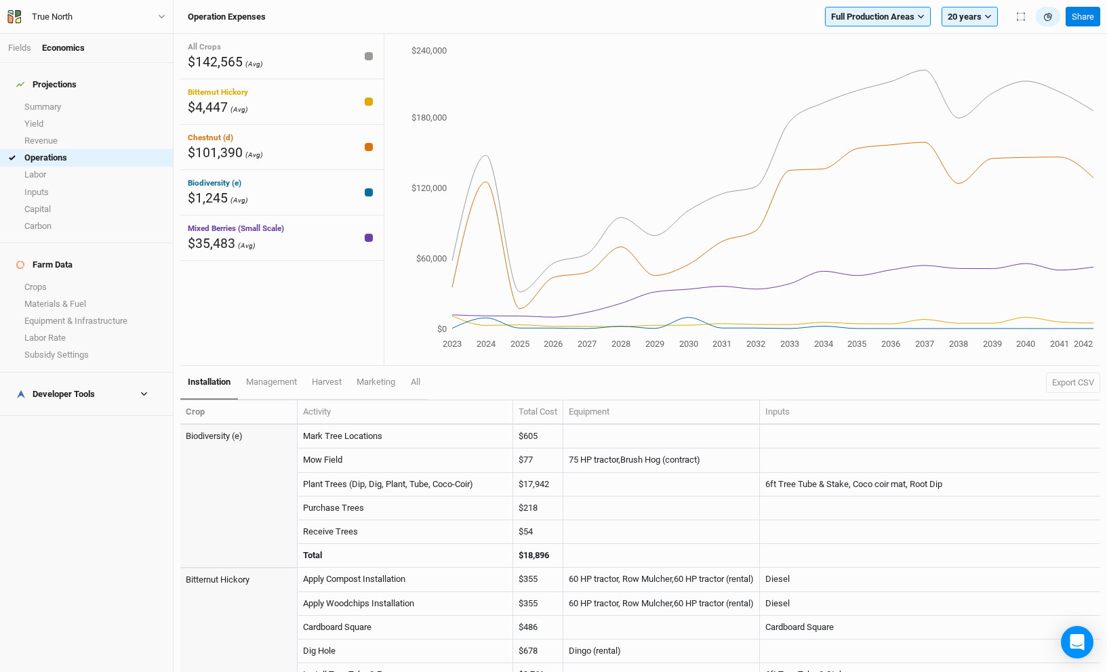
click at [105, 381] on h4 "Developer Tools" at bounding box center [86, 394] width 157 height 27
click at [82, 425] on link "Operations Cost Basis" at bounding box center [86, 433] width 173 height 17
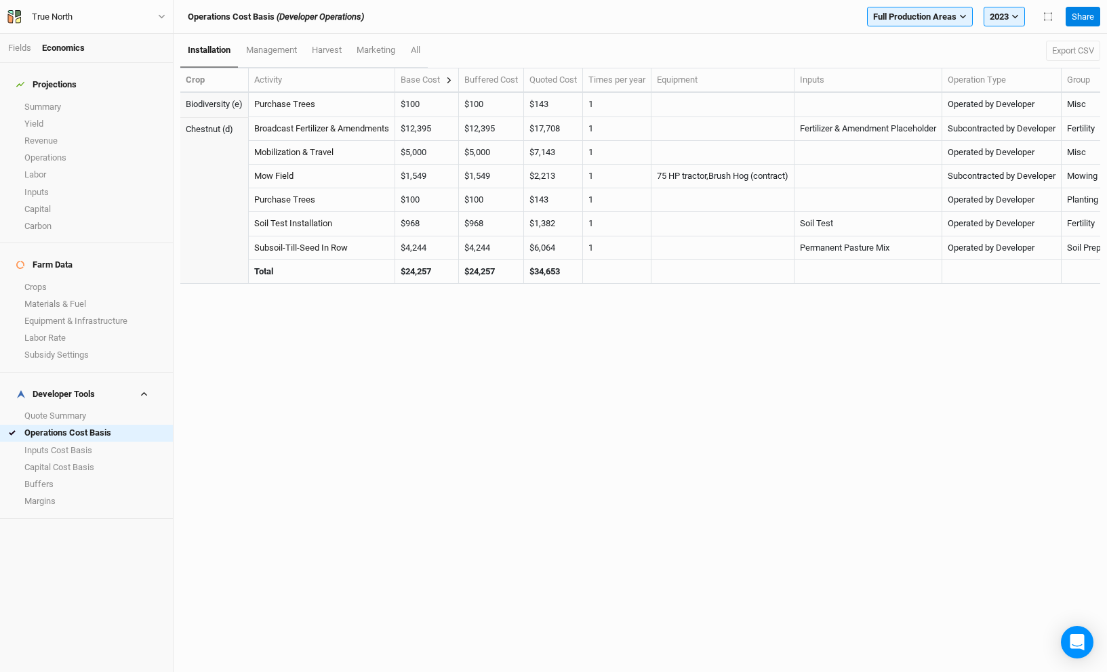
click at [453, 74] on button at bounding box center [448, 80] width 7 height 12
click at [453, 77] on icon at bounding box center [448, 80] width 7 height 7
